Goal: Navigation & Orientation: Go to known website

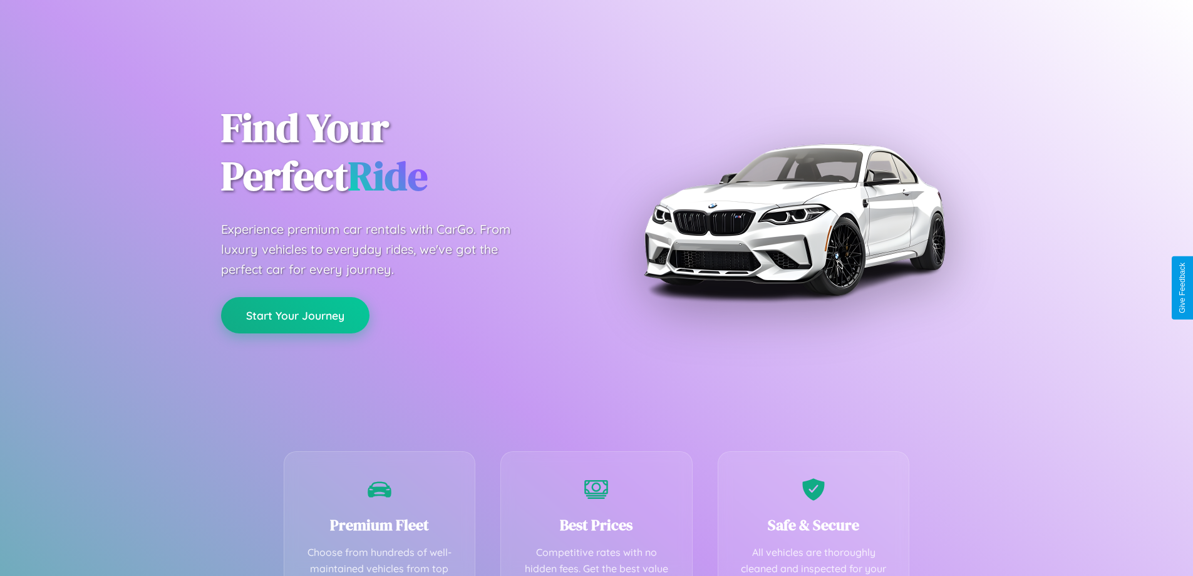
click at [295, 314] on button "Start Your Journey" at bounding box center [295, 315] width 148 height 36
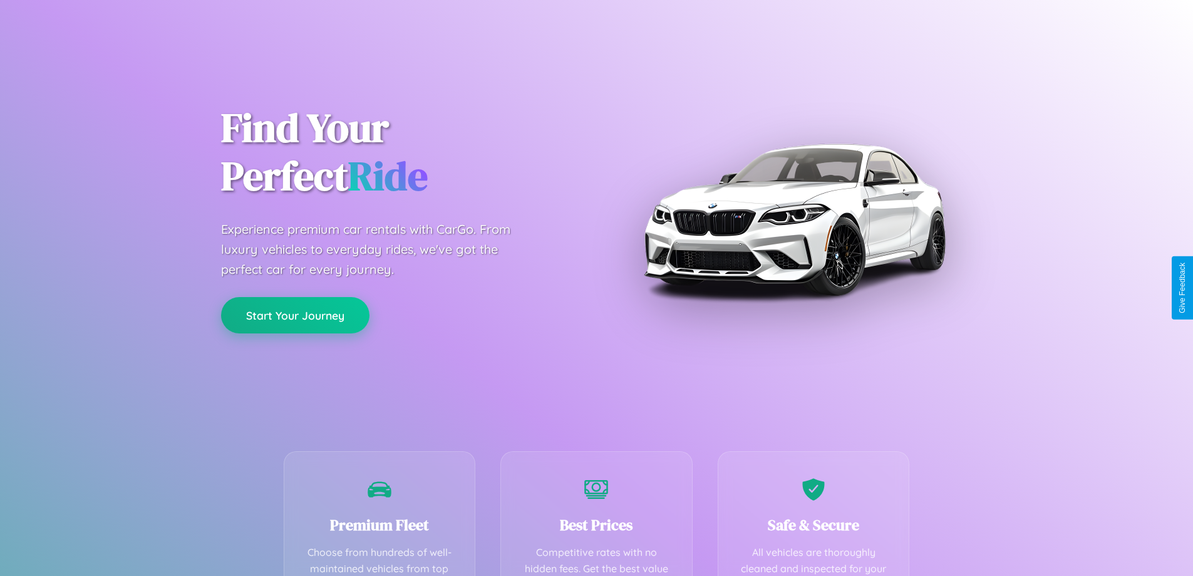
click at [295, 314] on button "Start Your Journey" at bounding box center [295, 315] width 148 height 36
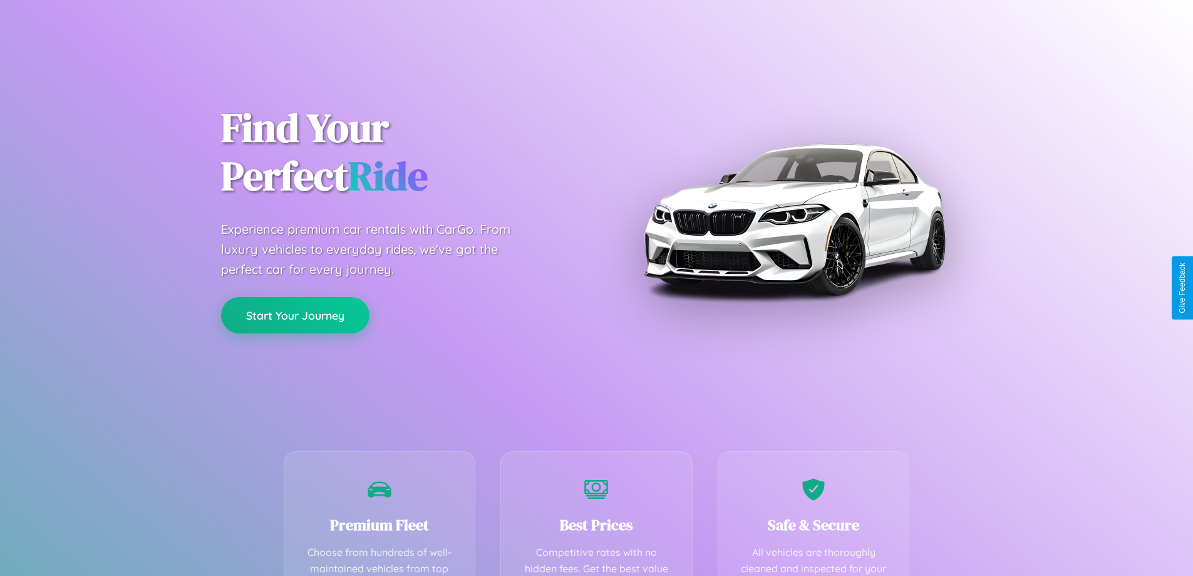
click at [295, 314] on button "Start Your Journey" at bounding box center [295, 315] width 148 height 36
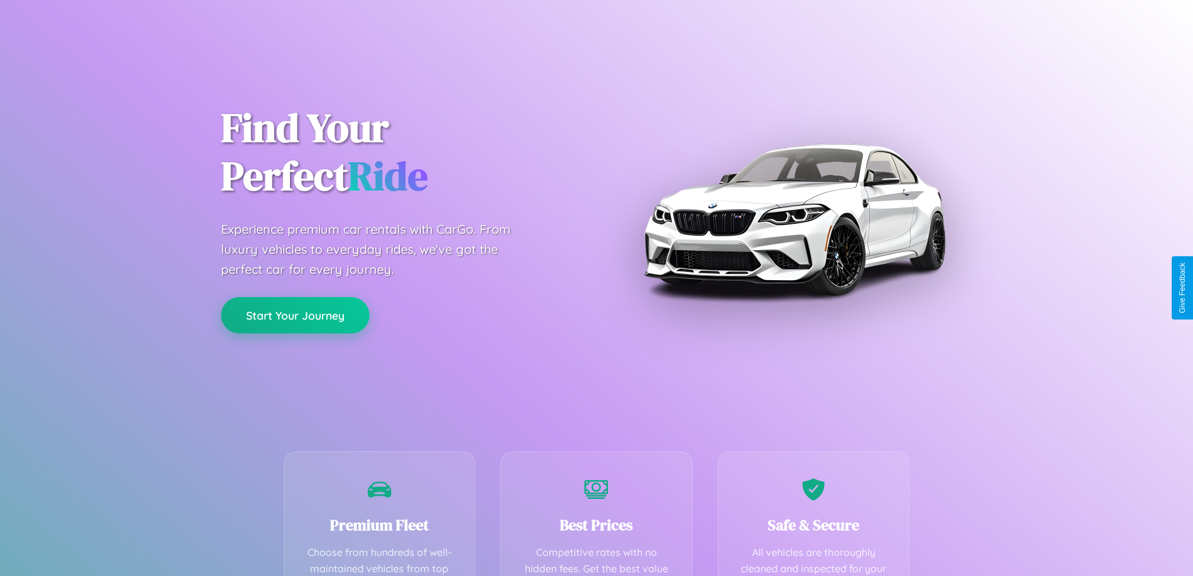
click at [295, 314] on button "Start Your Journey" at bounding box center [295, 315] width 148 height 36
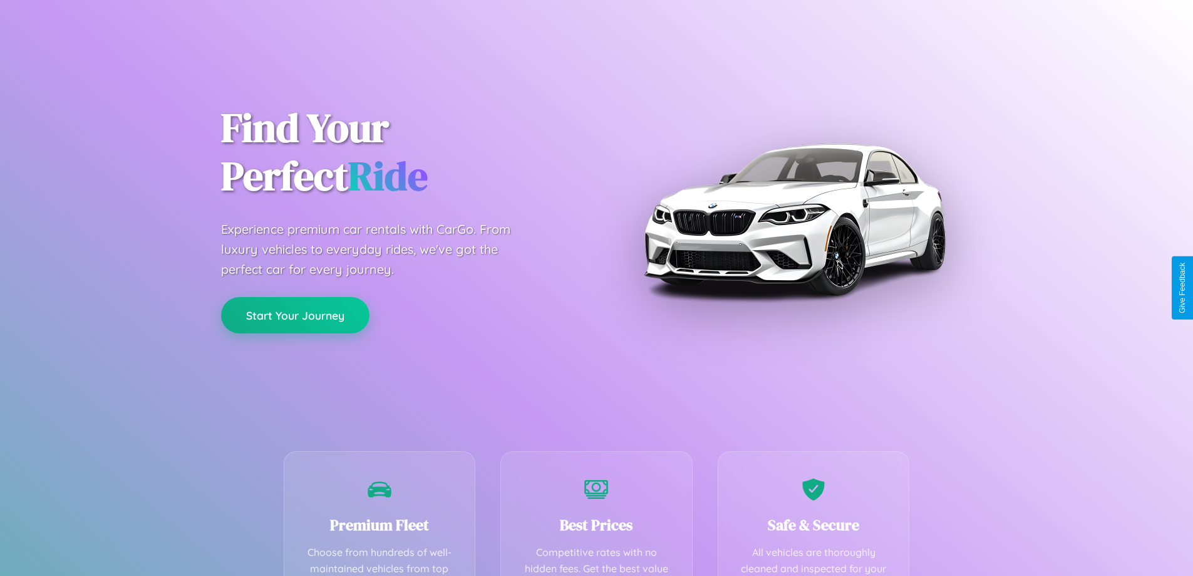
click at [295, 314] on button "Start Your Journey" at bounding box center [295, 315] width 148 height 36
